Goal: Task Accomplishment & Management: Use online tool/utility

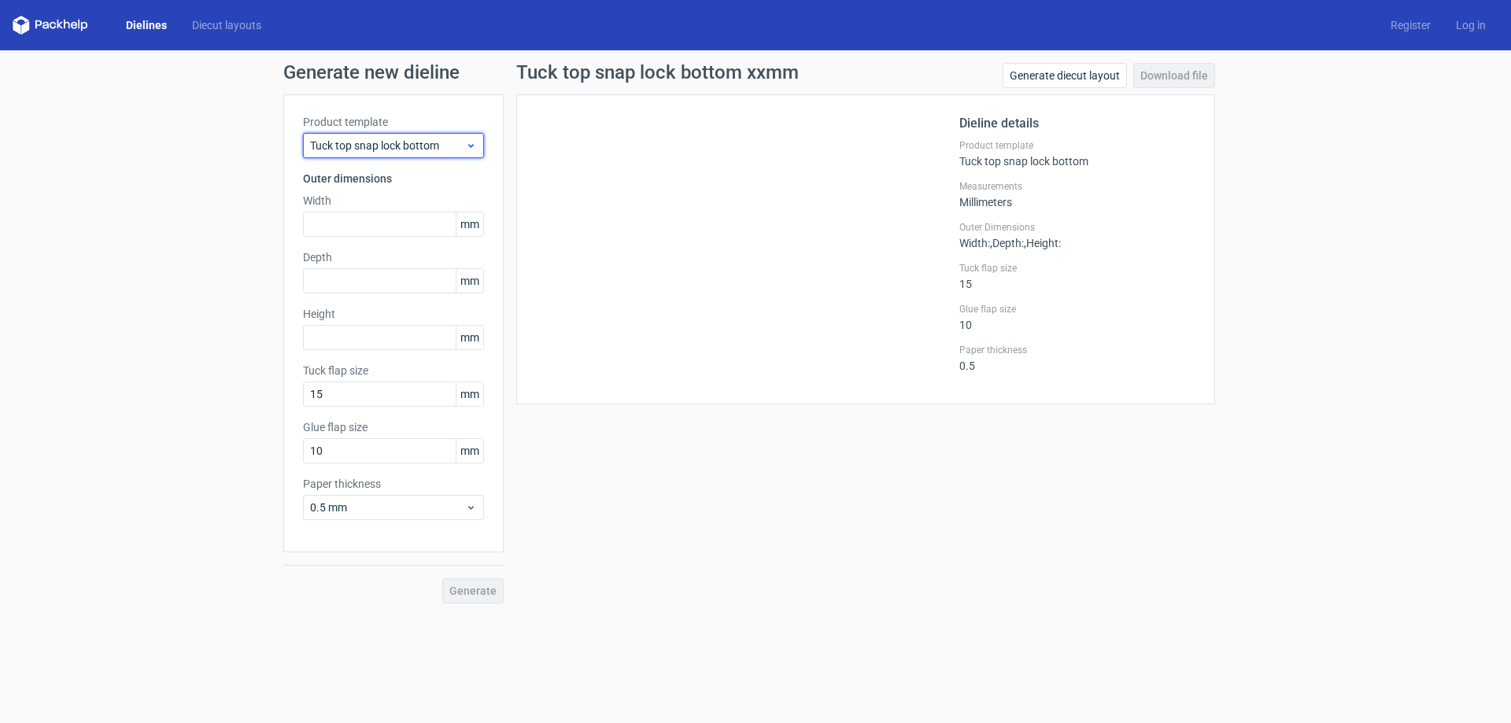
click at [469, 151] on icon at bounding box center [471, 145] width 12 height 13
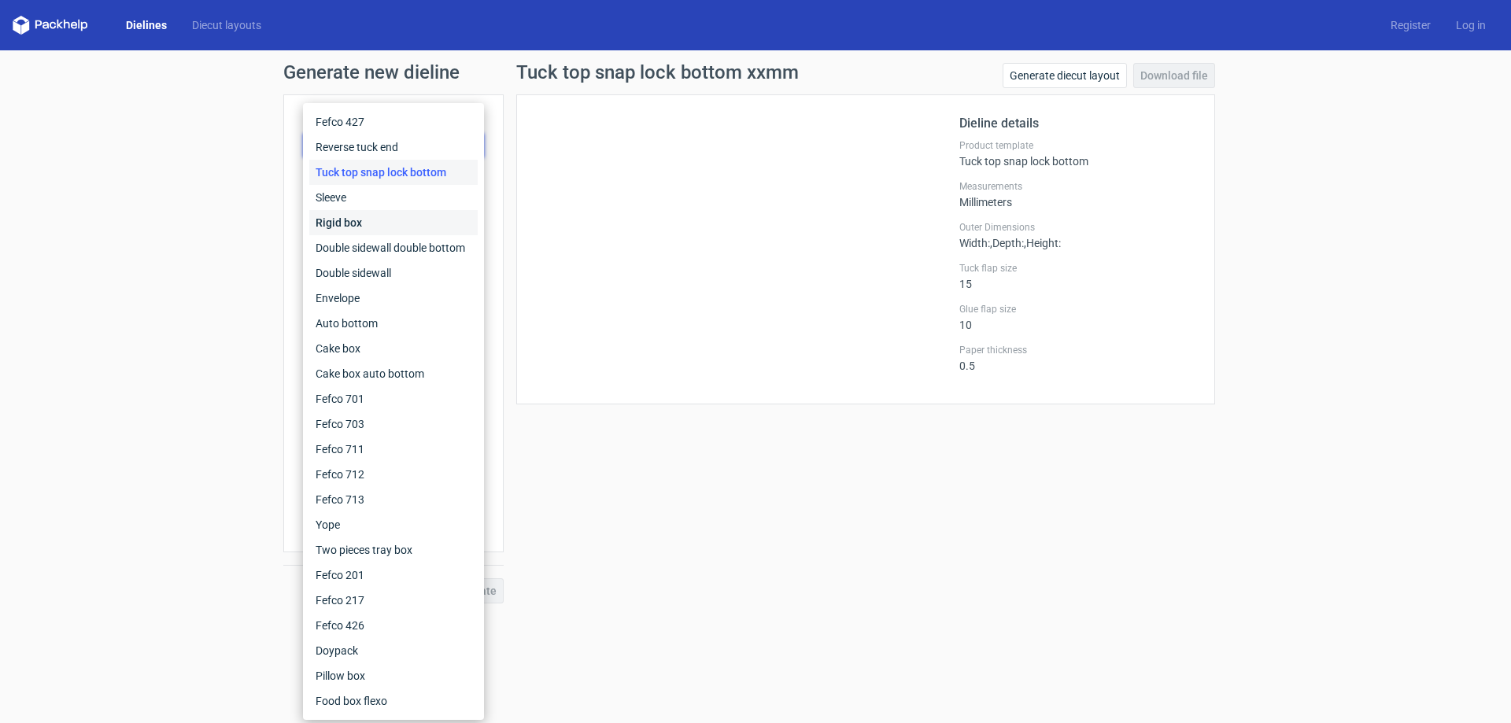
click at [400, 226] on div "Rigid box" at bounding box center [393, 222] width 168 height 25
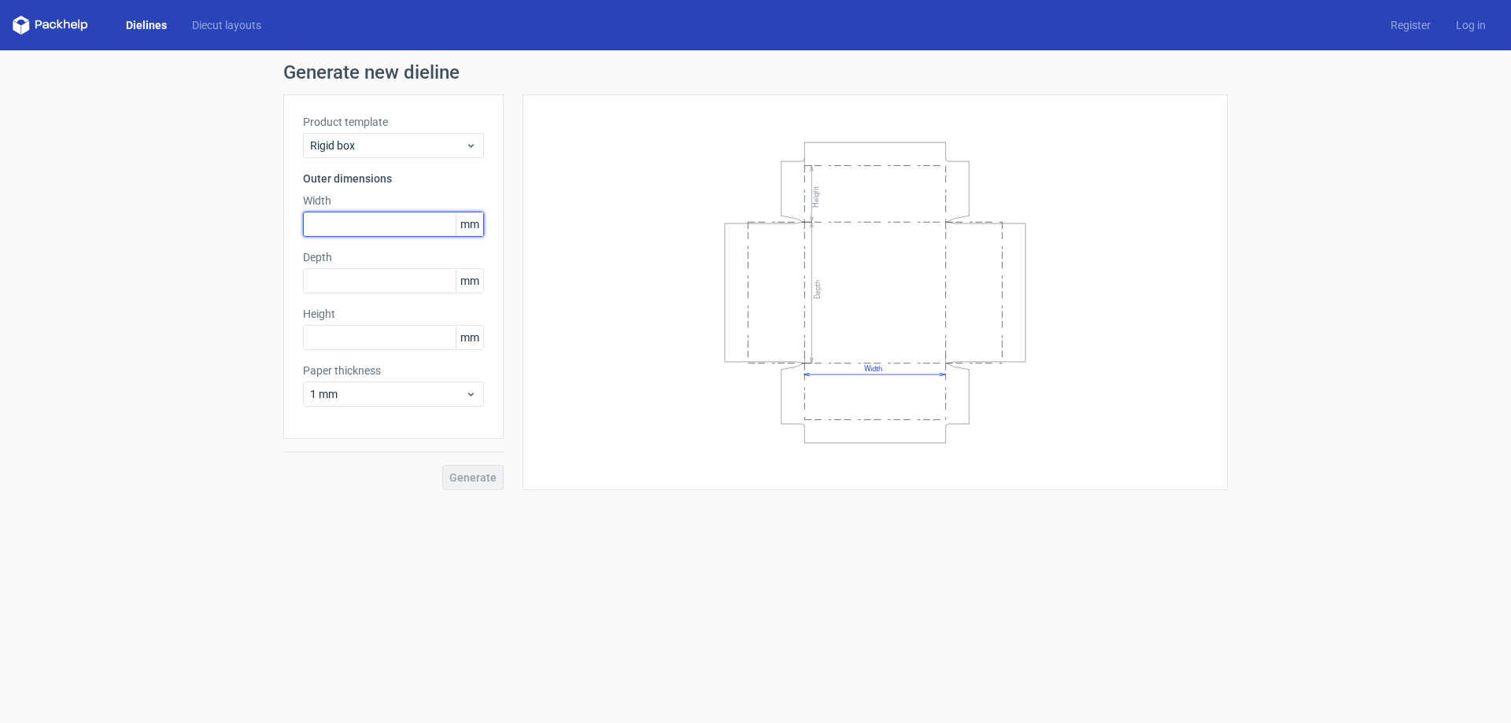
click at [406, 229] on input "text" at bounding box center [393, 224] width 181 height 25
type input "190"
type input "110"
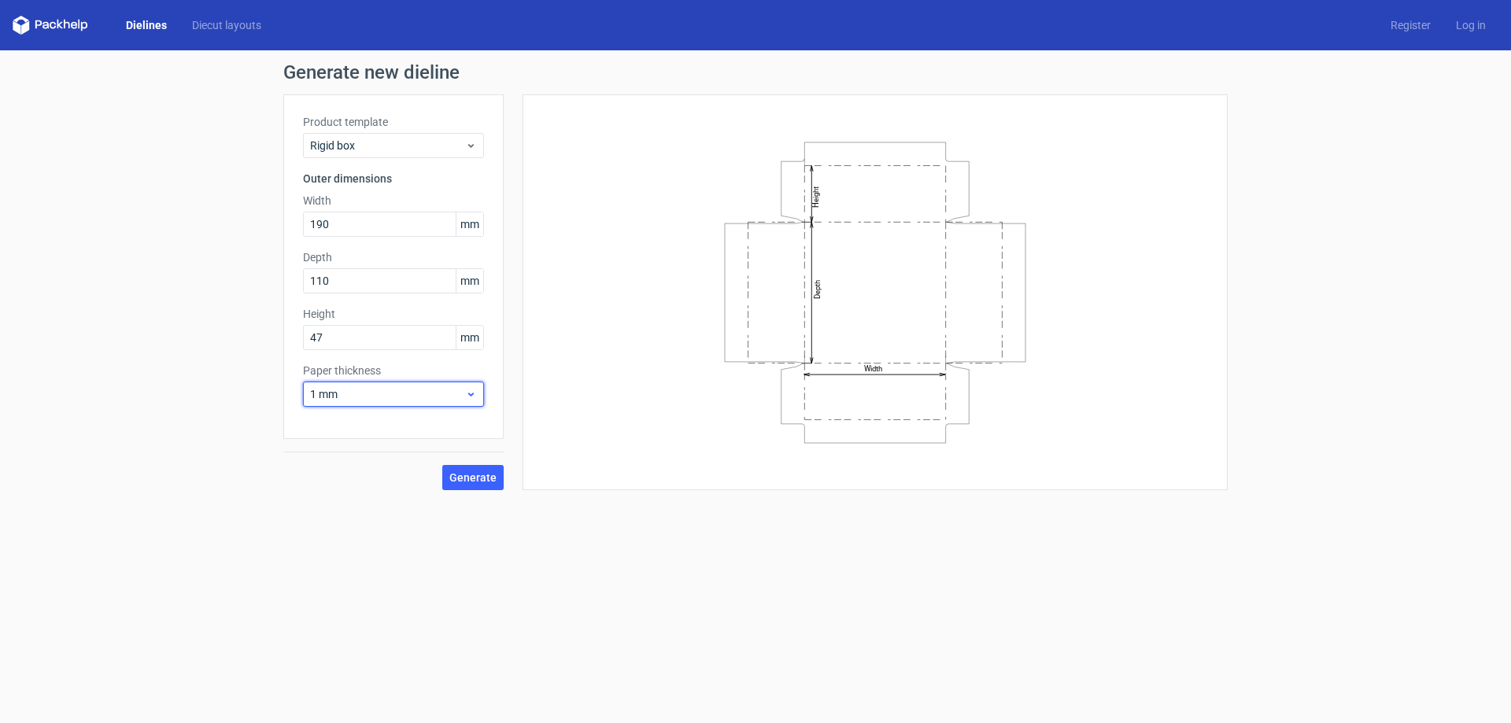
click at [428, 393] on span "1 mm" at bounding box center [387, 395] width 155 height 16
click at [379, 508] on div "1.5 mm" at bounding box center [393, 504] width 168 height 25
click at [471, 477] on span "Generate" at bounding box center [473, 477] width 47 height 11
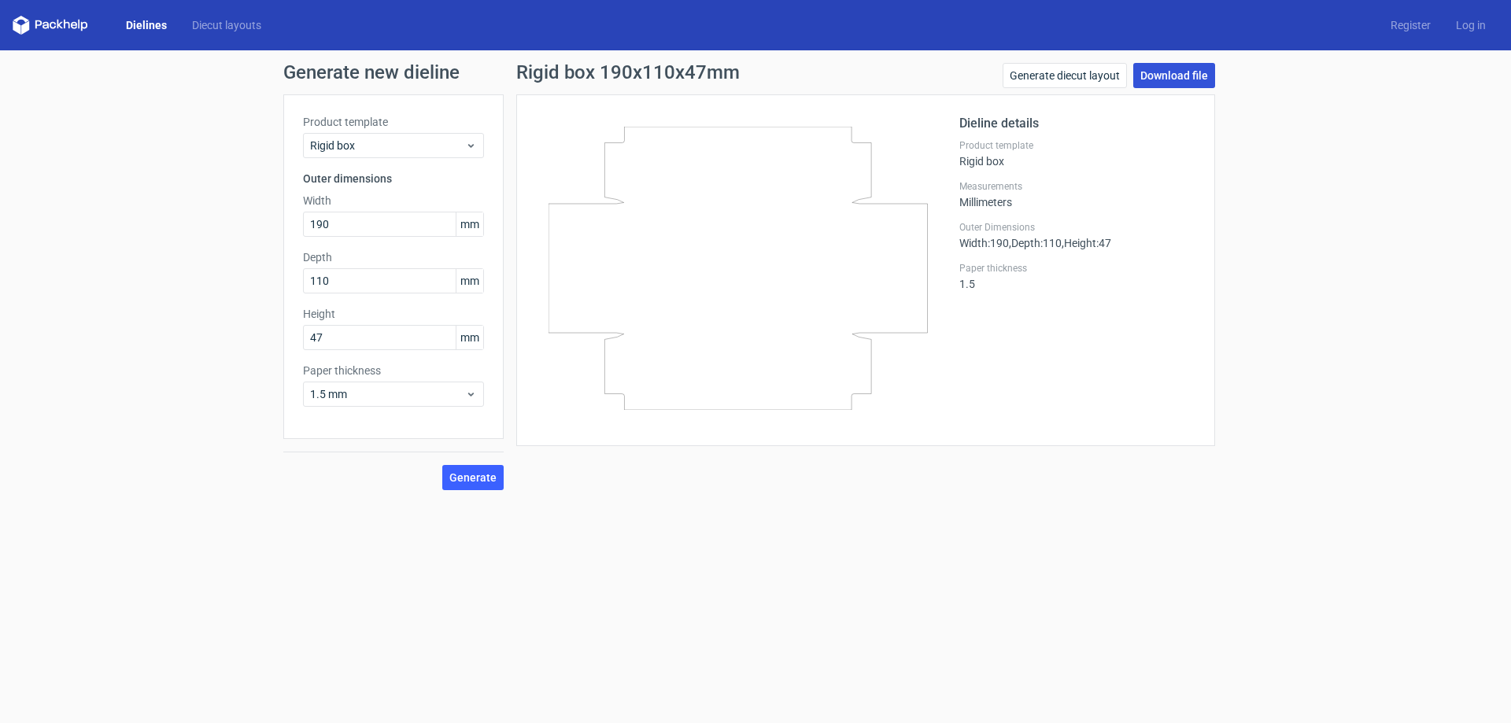
click at [1168, 79] on link "Download file" at bounding box center [1175, 75] width 82 height 25
drag, startPoint x: 372, startPoint y: 228, endPoint x: 240, endPoint y: 228, distance: 132.3
click at [240, 228] on div "Generate new dieline Product template Rigid box Outer dimensions Width 190 mm D…" at bounding box center [755, 276] width 1511 height 453
drag, startPoint x: 364, startPoint y: 335, endPoint x: 272, endPoint y: 332, distance: 92.9
click at [272, 333] on div "Generate new dieline Product template Rigid box Outer dimensions Width 190 mm D…" at bounding box center [755, 276] width 1511 height 453
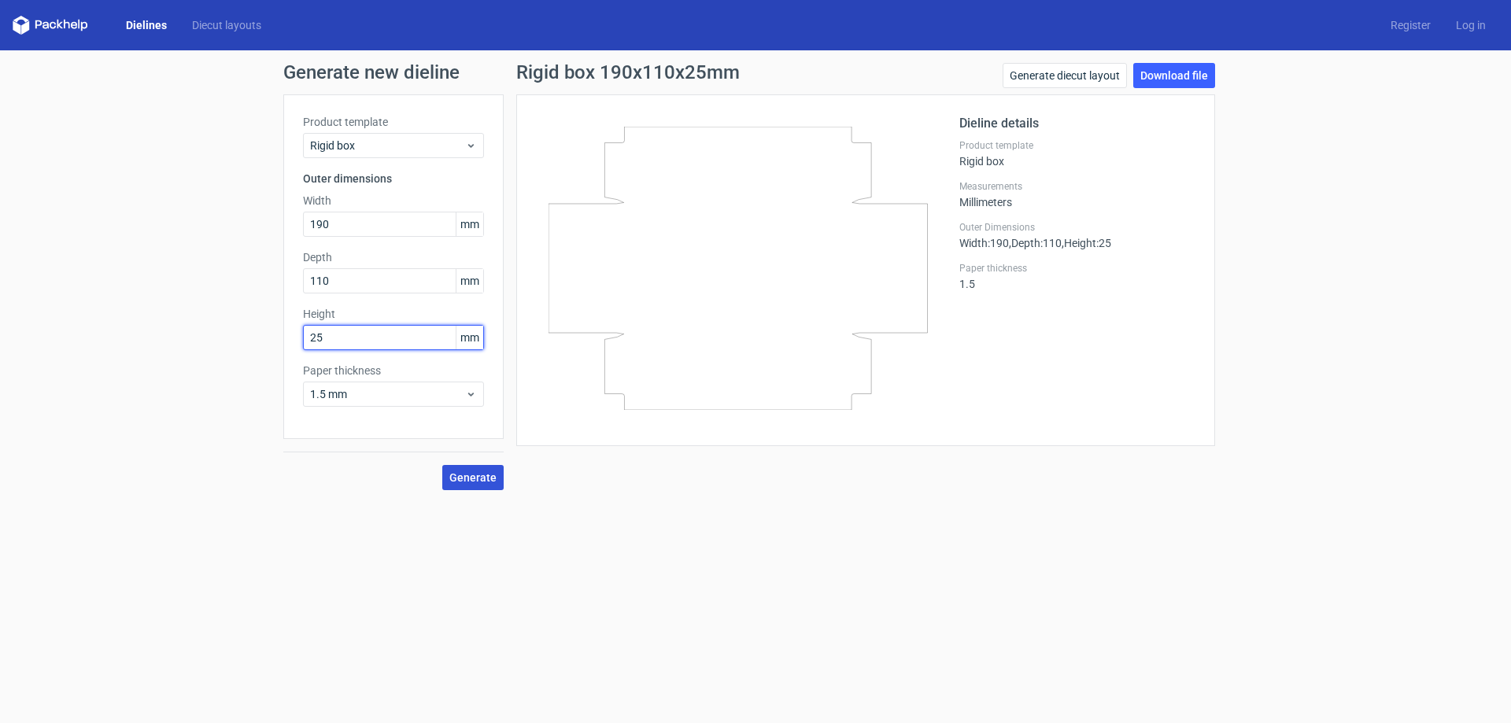
type input "25"
click at [488, 479] on span "Generate" at bounding box center [473, 477] width 47 height 11
click at [1187, 74] on link "Download file" at bounding box center [1175, 75] width 82 height 25
